Goal: Contribute content: Add original content to the website for others to see

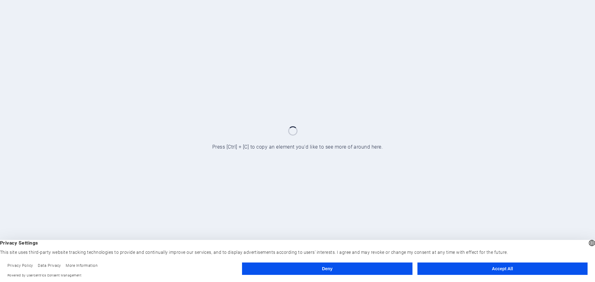
click at [510, 267] on button "Accept All" at bounding box center [502, 269] width 170 height 12
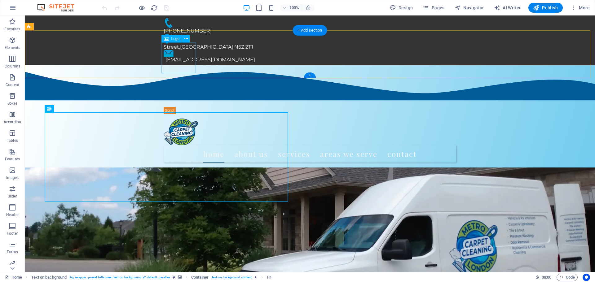
click at [185, 114] on div "menu and logo" at bounding box center [310, 129] width 292 height 31
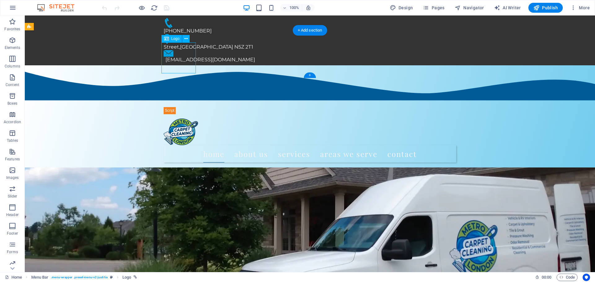
click at [185, 114] on div "menu and logo" at bounding box center [310, 129] width 292 height 31
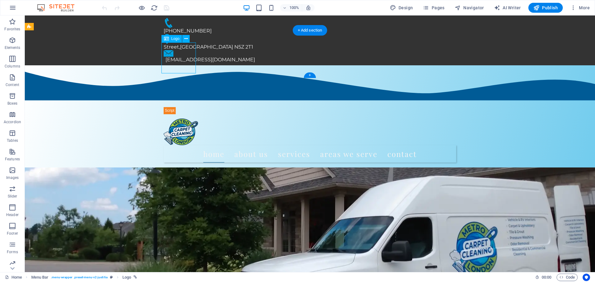
select select "px"
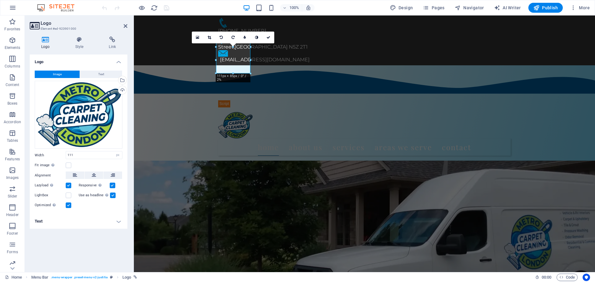
click at [112, 196] on label at bounding box center [113, 196] width 6 height 6
click at [0, 0] on input "Use as headline The image will be wrapped in an H1 headline tag. Useful for giv…" at bounding box center [0, 0] width 0 height 0
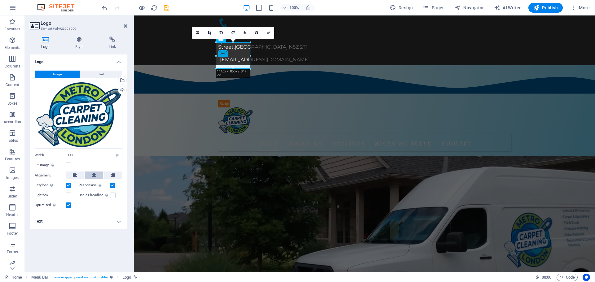
click at [94, 175] on icon at bounding box center [94, 175] width 4 height 7
click at [77, 176] on button at bounding box center [75, 175] width 19 height 7
click at [86, 164] on div "Fit image Automatically fit image to a fixed width and height" at bounding box center [79, 165] width 88 height 7
click at [66, 164] on label at bounding box center [69, 166] width 6 height 6
click at [0, 0] on input "Fit image Automatically fit image to a fixed width and height" at bounding box center [0, 0] width 0 height 0
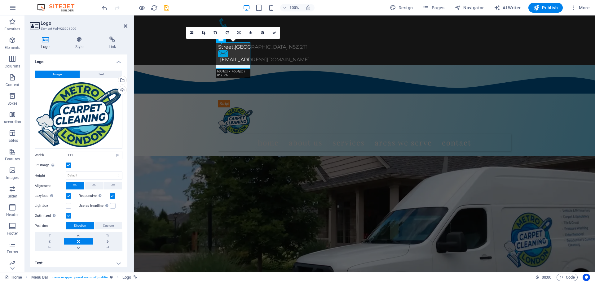
click at [68, 164] on label at bounding box center [69, 166] width 6 height 6
click at [0, 0] on input "Fit image Automatically fit image to a fixed width and height" at bounding box center [0, 0] width 0 height 0
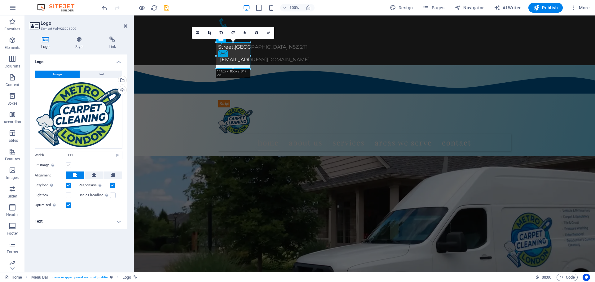
click at [68, 164] on label at bounding box center [69, 166] width 6 height 6
click at [0, 0] on input "Fit image Automatically fit image to a fixed width and height" at bounding box center [0, 0] width 0 height 0
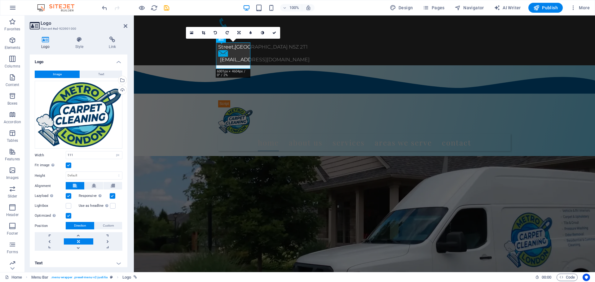
click at [71, 163] on label at bounding box center [69, 166] width 6 height 6
click at [0, 0] on input "Fit image Automatically fit image to a fixed width and height" at bounding box center [0, 0] width 0 height 0
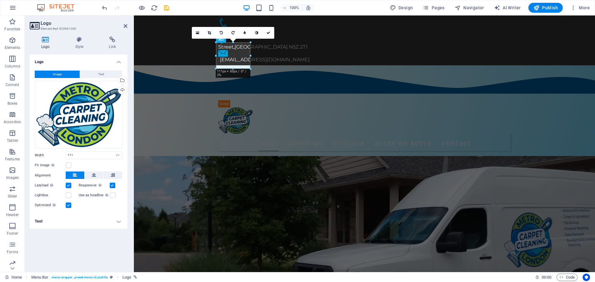
click at [88, 217] on h4 "Text" at bounding box center [79, 221] width 98 height 15
click at [89, 217] on h4 "Text" at bounding box center [79, 219] width 98 height 11
click at [89, 217] on h4 "Text" at bounding box center [79, 221] width 98 height 15
click at [90, 218] on h4 "Text" at bounding box center [79, 219] width 98 height 11
click at [90, 218] on h4 "Text" at bounding box center [79, 221] width 98 height 15
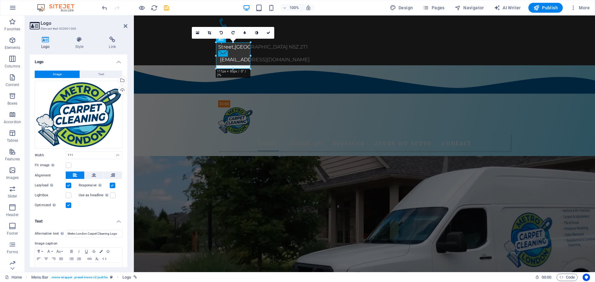
click at [119, 209] on div "Image Text Drag files here, click to choose files or select files from Files or…" at bounding box center [79, 140] width 98 height 149
click at [119, 219] on h4 "Text" at bounding box center [79, 219] width 98 height 11
click at [126, 27] on icon at bounding box center [126, 26] width 4 height 5
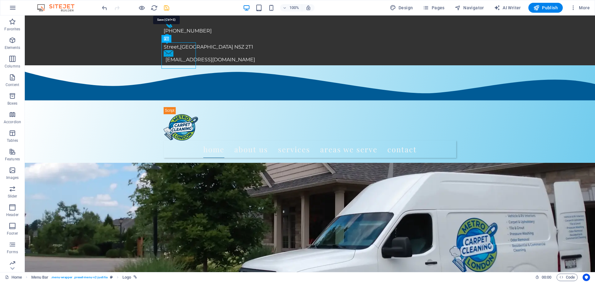
click at [168, 8] on icon "save" at bounding box center [166, 7] width 7 height 7
click at [547, 7] on span "Publish" at bounding box center [545, 8] width 24 height 6
